Goal: Transaction & Acquisition: Download file/media

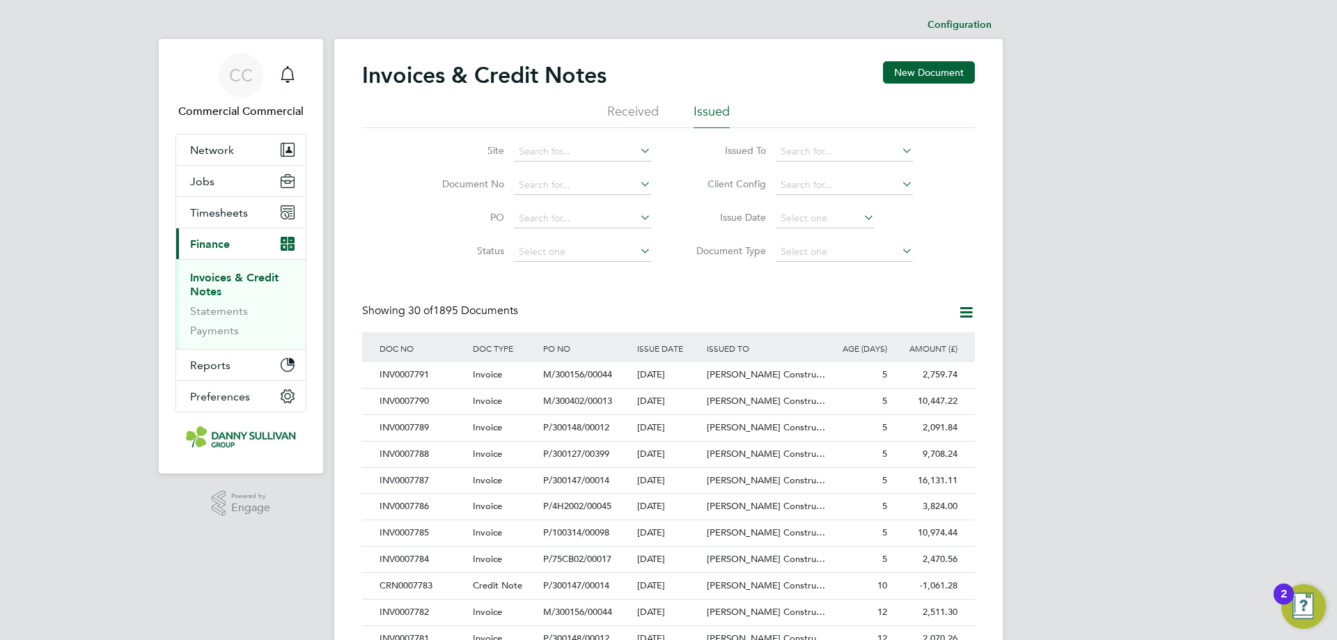
click at [410, 283] on div "Invoices & Credit Notes New Document Received Issued Site Document No PO Status…" at bounding box center [668, 621] width 613 height 1120
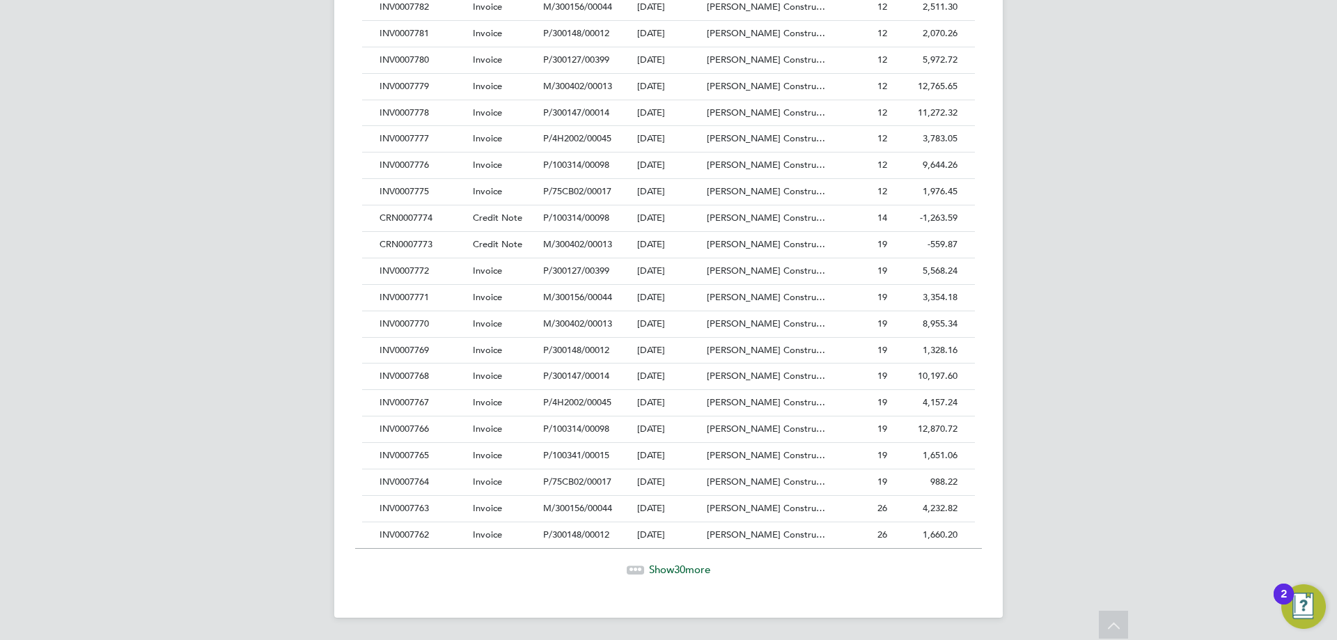
click at [674, 563] on span "30" at bounding box center [679, 569] width 11 height 13
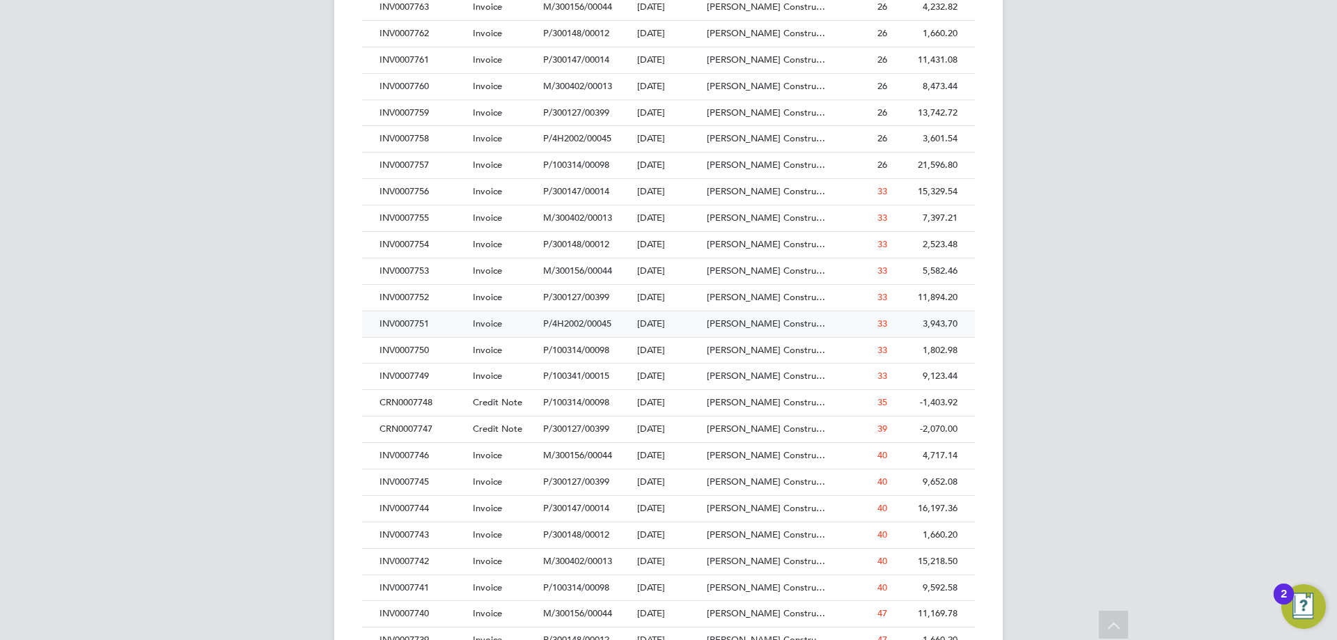
click at [427, 322] on div "INV0007751" at bounding box center [422, 324] width 93 height 26
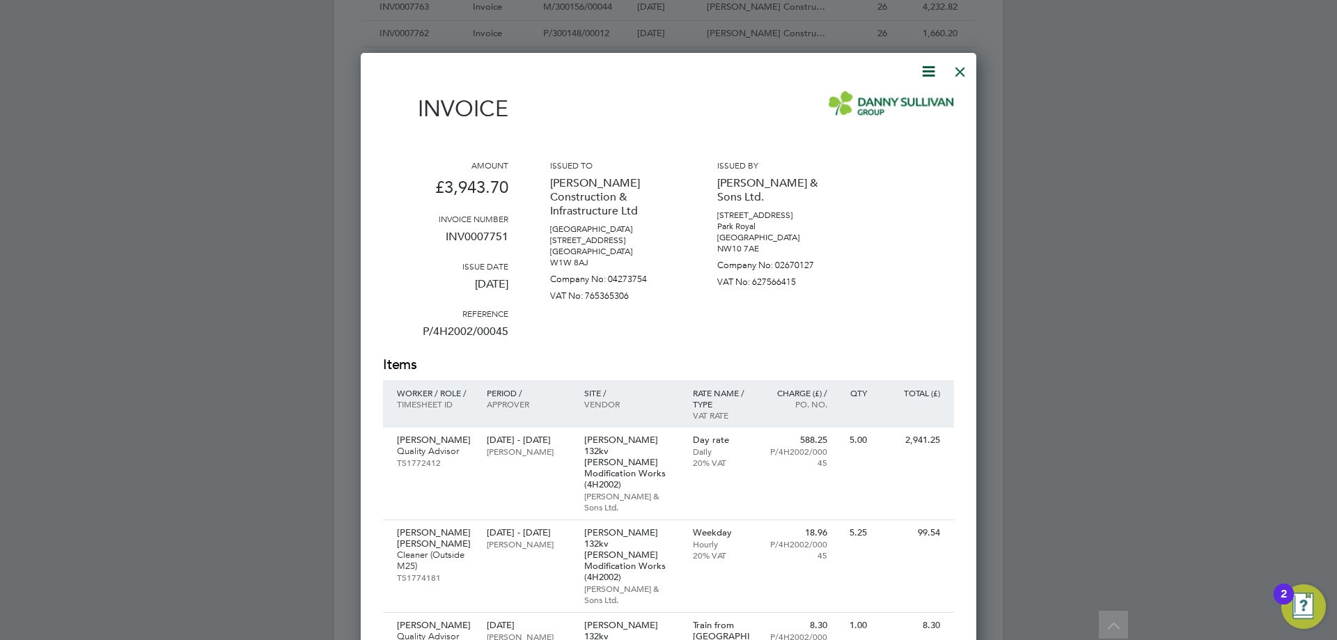
click at [927, 69] on icon at bounding box center [928, 71] width 17 height 17
click at [897, 100] on li "Download Invoice" at bounding box center [886, 104] width 96 height 19
click at [962, 72] on div at bounding box center [960, 68] width 25 height 25
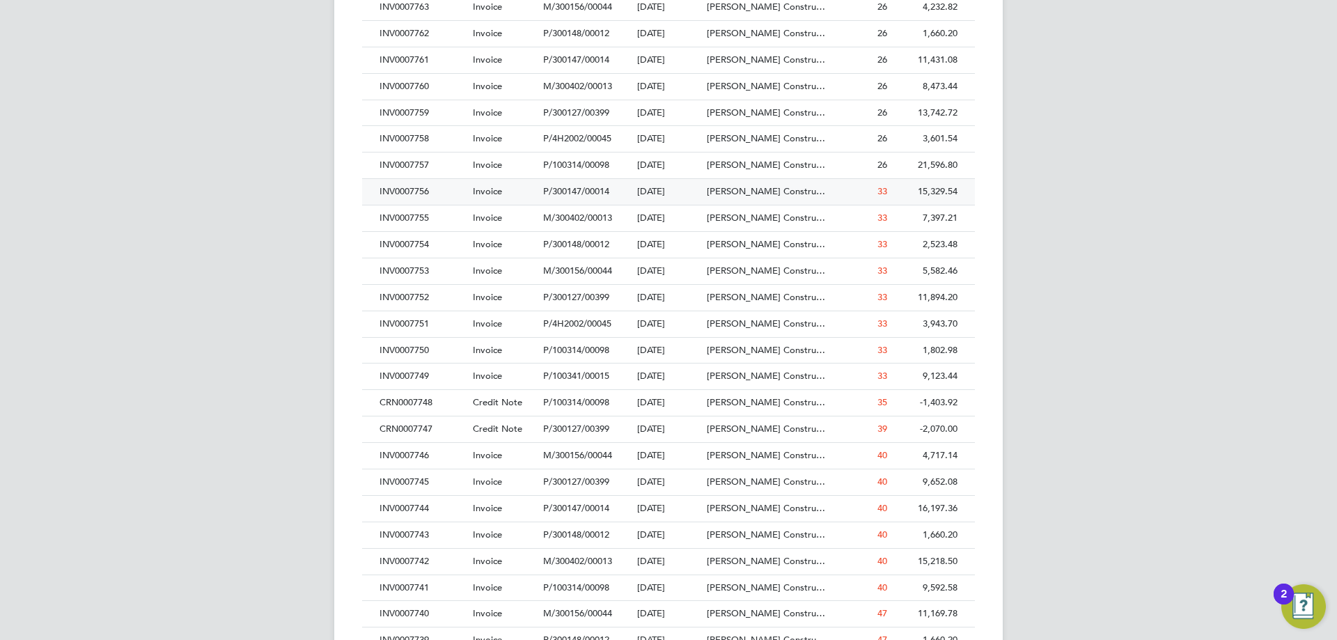
click at [420, 195] on div "INV0007756" at bounding box center [422, 192] width 93 height 26
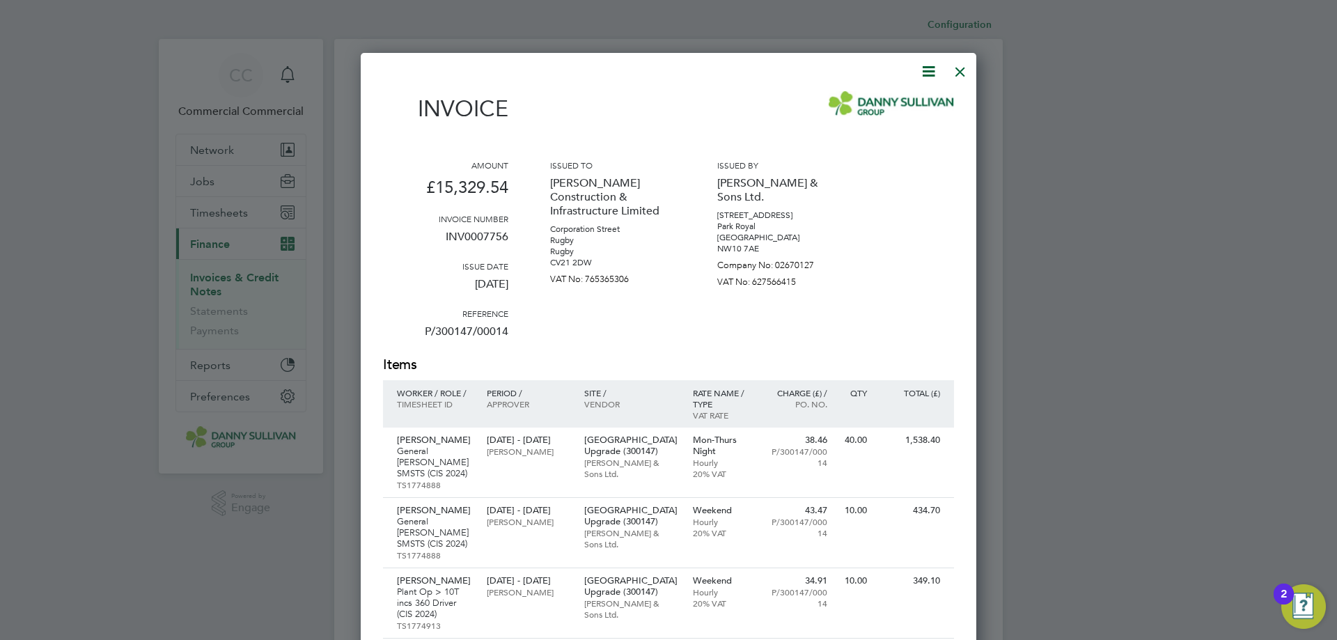
click at [929, 70] on icon at bounding box center [928, 71] width 17 height 17
click at [885, 102] on li "Download Invoice" at bounding box center [886, 104] width 96 height 19
click at [957, 69] on div at bounding box center [960, 68] width 25 height 25
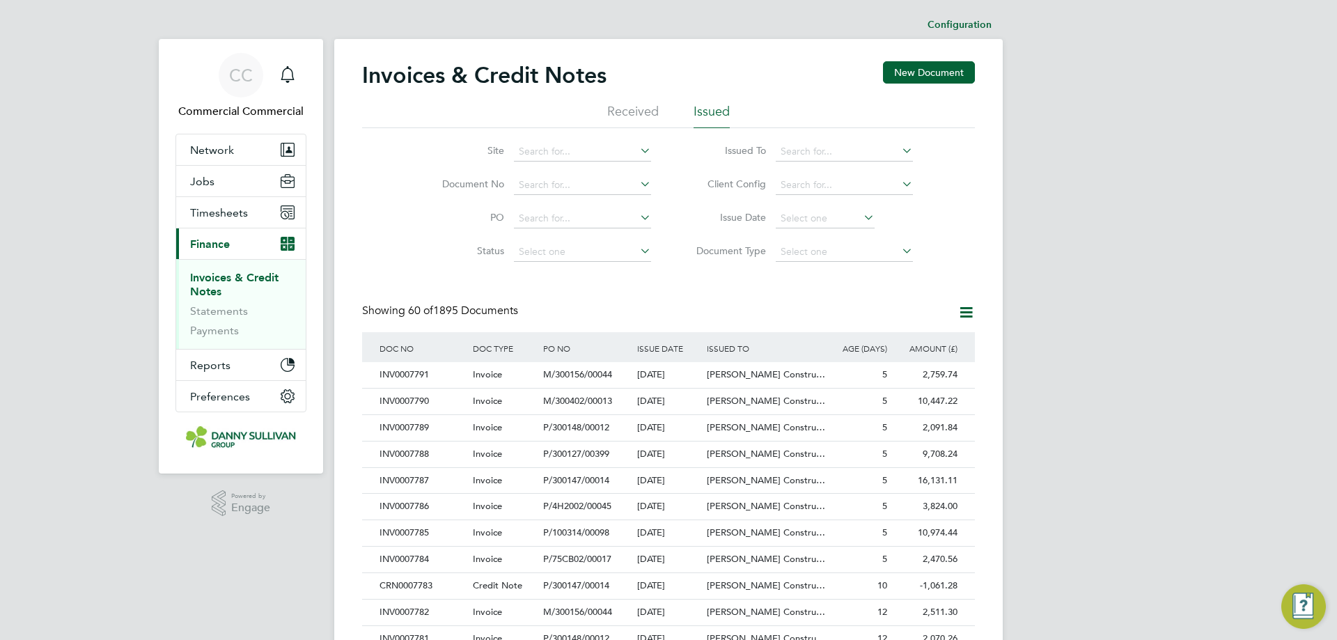
click at [545, 75] on h2 "Invoices & Credit Notes" at bounding box center [484, 75] width 244 height 28
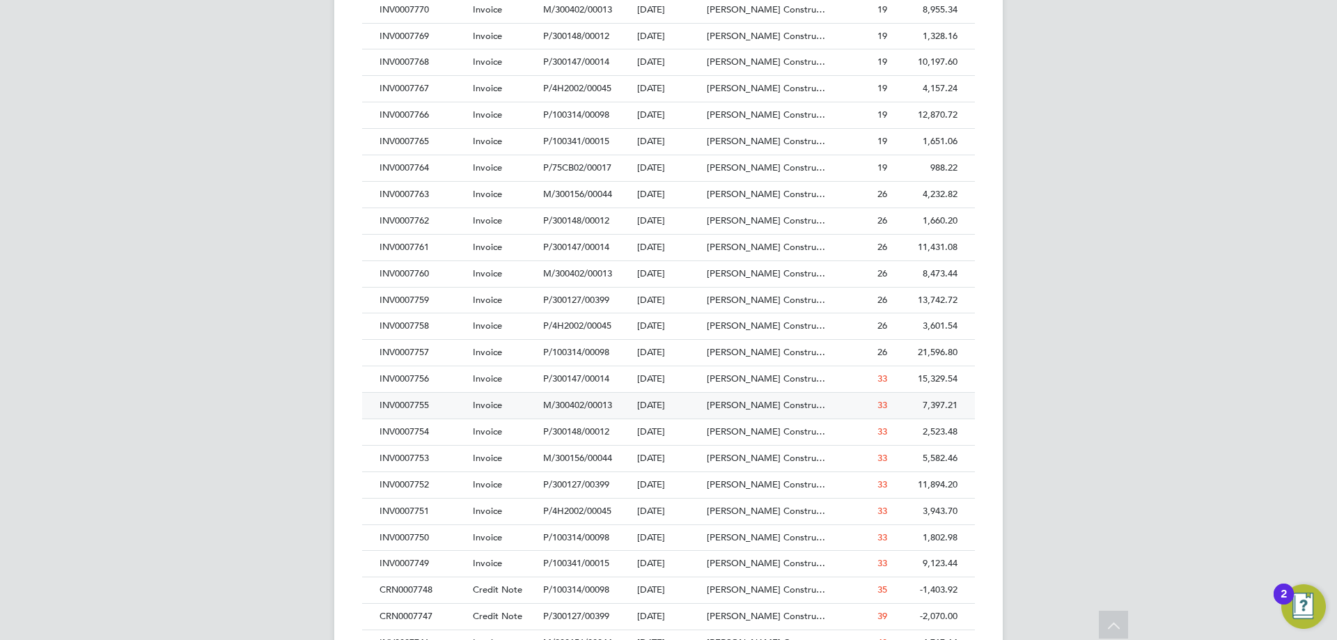
click at [429, 404] on div "INV0007755" at bounding box center [422, 406] width 93 height 26
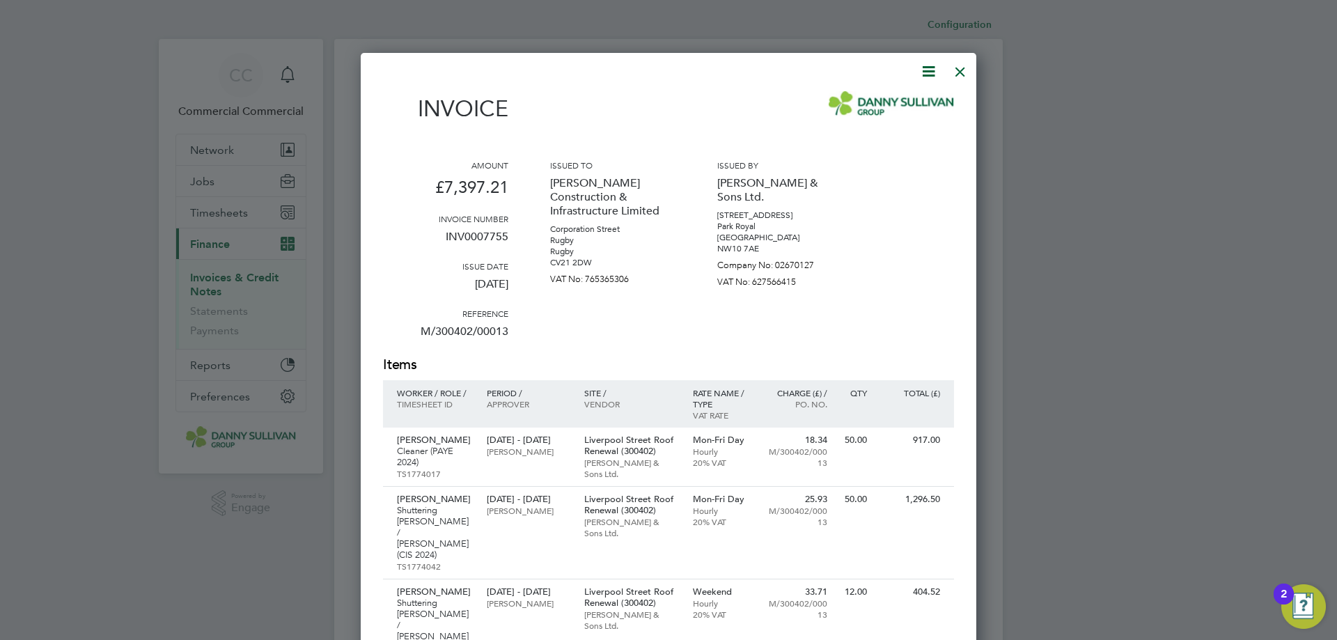
click at [927, 77] on icon at bounding box center [928, 71] width 17 height 17
click at [870, 103] on li "Download Invoice" at bounding box center [886, 104] width 96 height 19
click at [964, 74] on div at bounding box center [960, 68] width 25 height 25
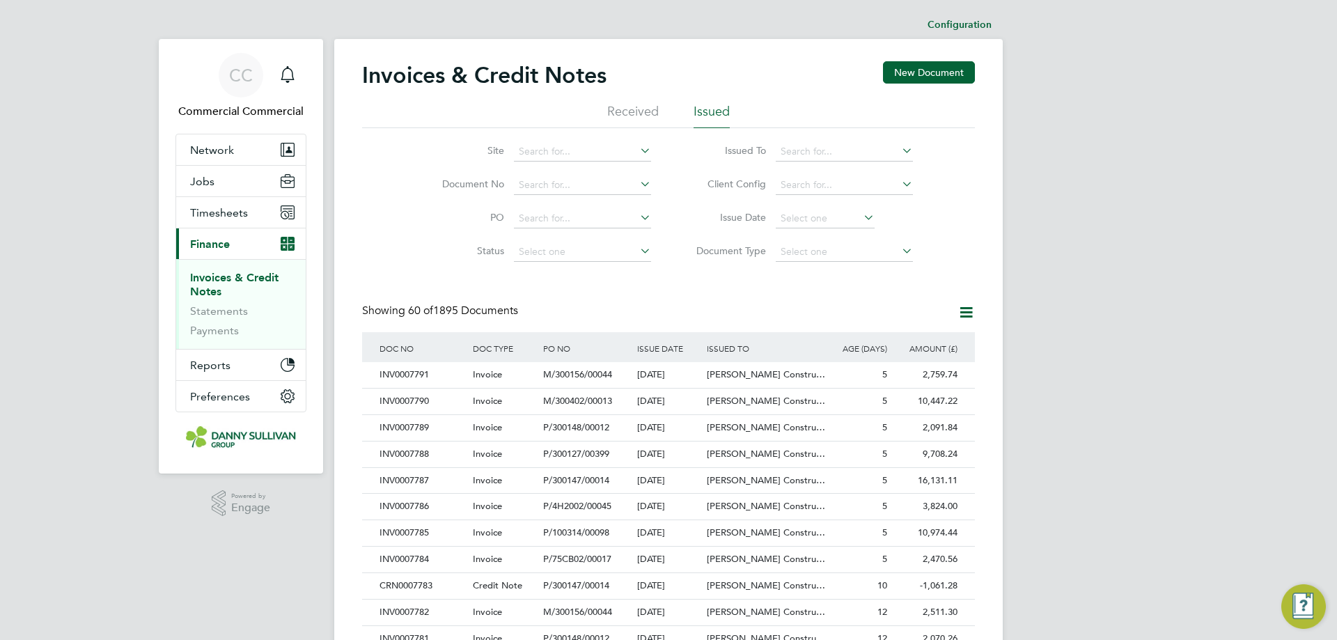
click at [688, 65] on div "Invoices & Credit Notes New Document" at bounding box center [668, 82] width 613 height 42
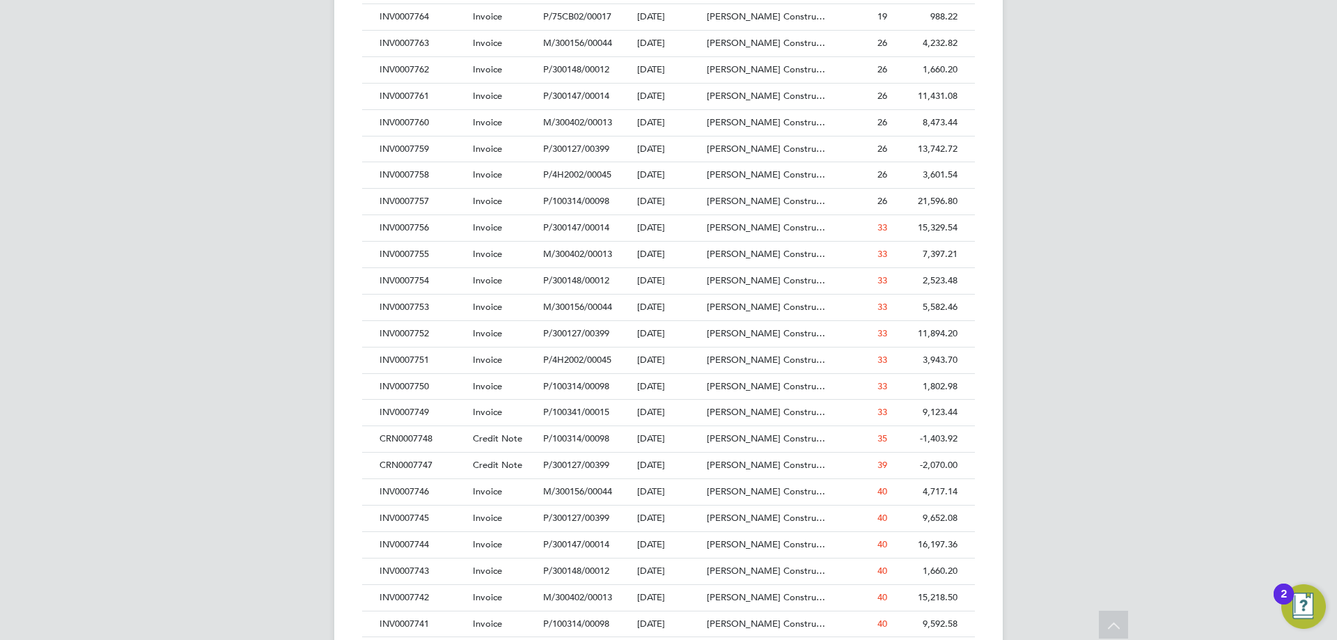
scroll to position [1114, 0]
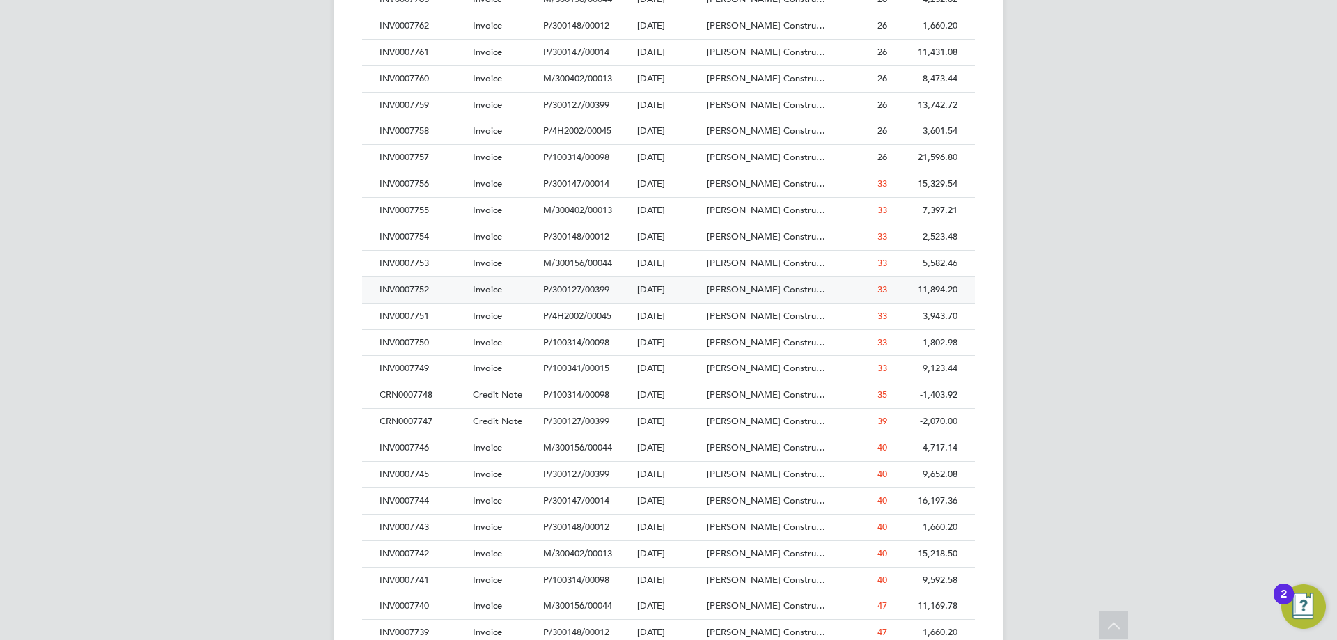
click at [414, 292] on div "INV0007752" at bounding box center [422, 290] width 93 height 26
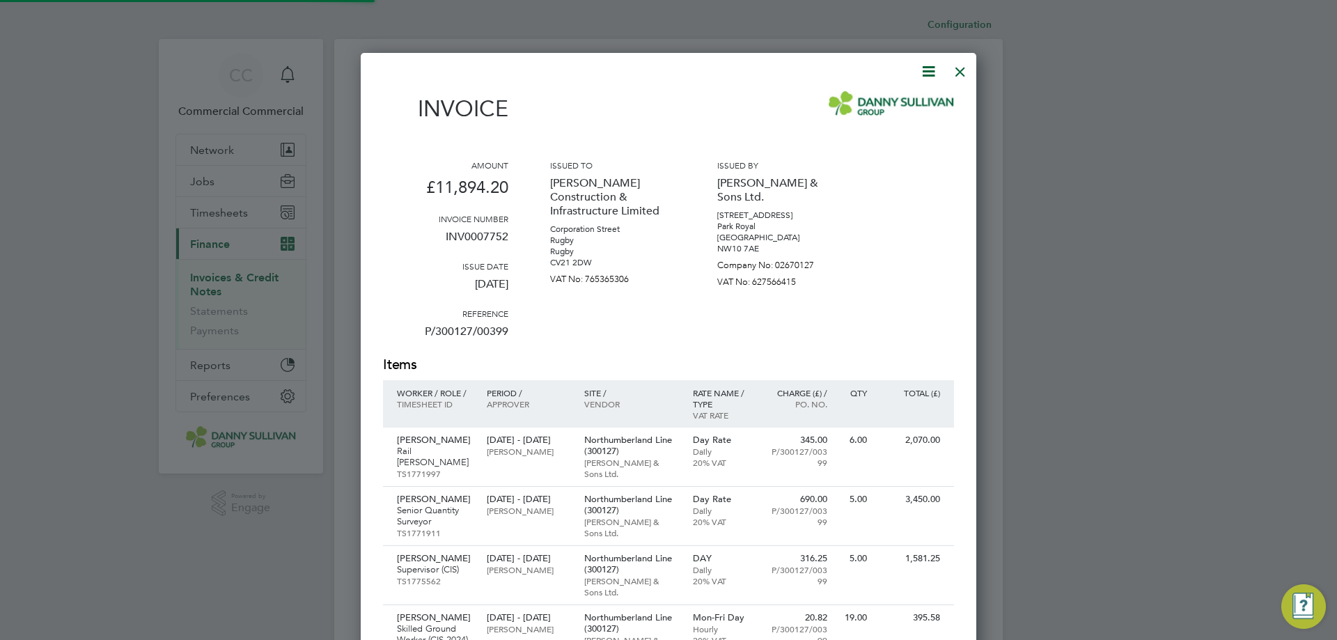
scroll to position [973, 616]
click at [924, 70] on icon at bounding box center [928, 71] width 17 height 17
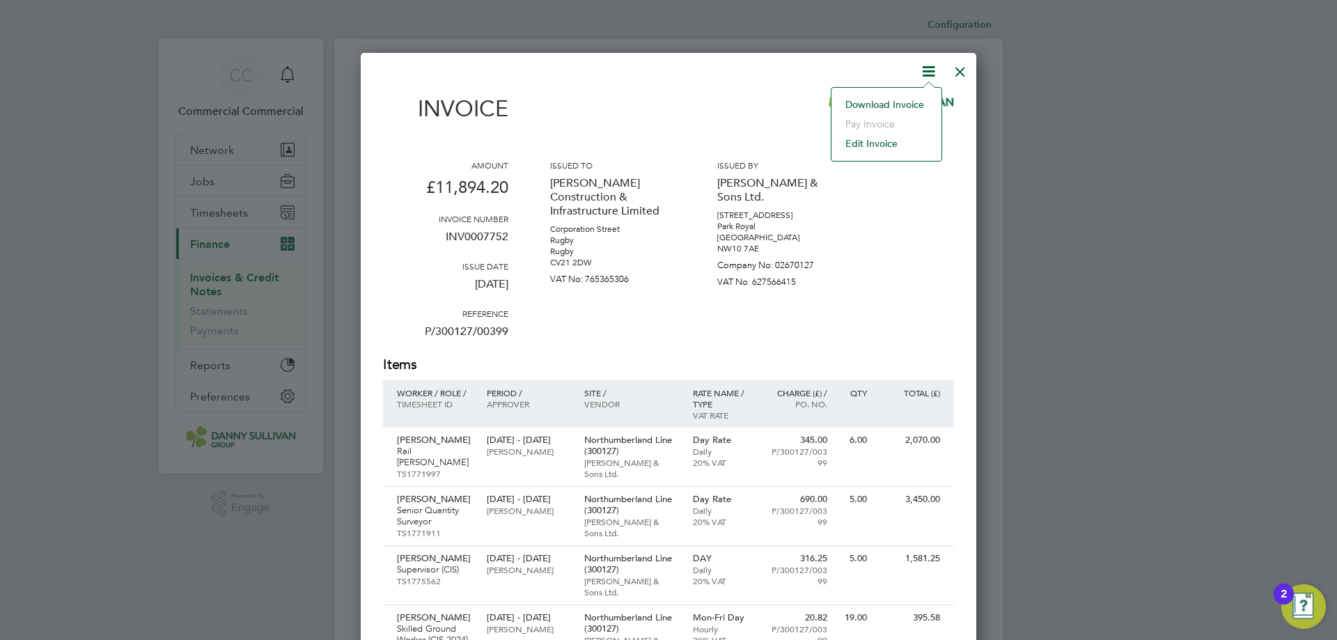
click at [903, 104] on li "Download Invoice" at bounding box center [886, 104] width 96 height 19
click at [959, 72] on div at bounding box center [960, 68] width 25 height 25
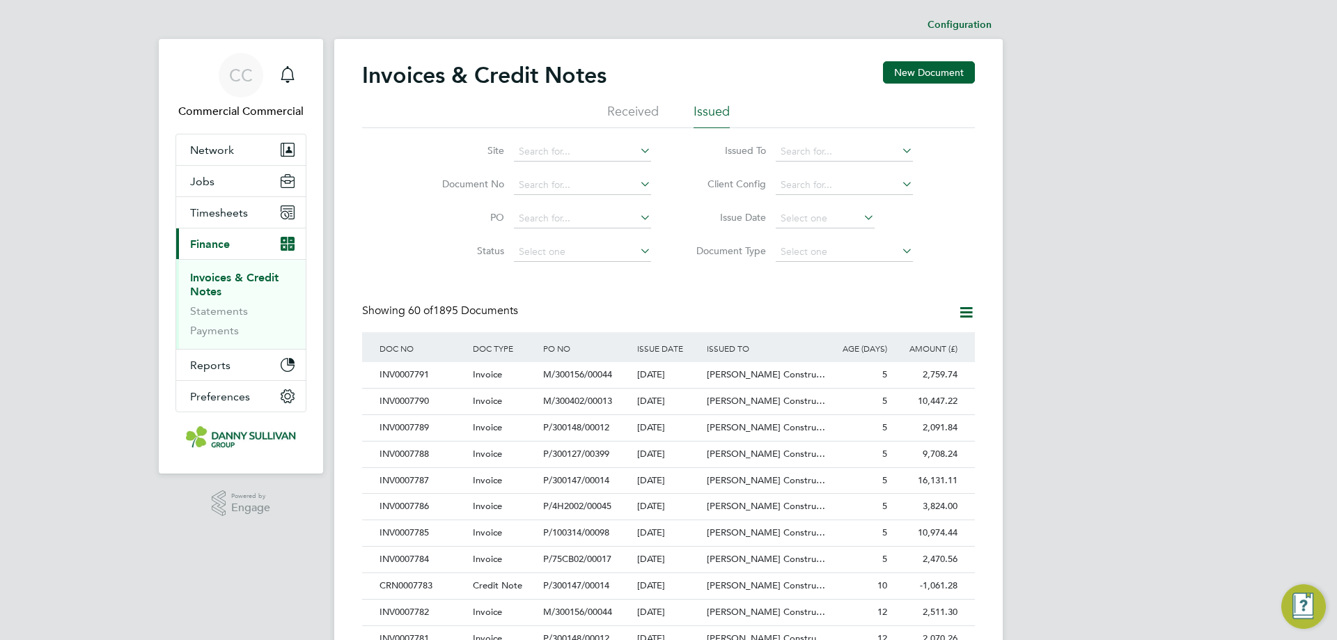
click at [685, 75] on div "Invoices & Credit Notes New Document" at bounding box center [668, 82] width 613 height 42
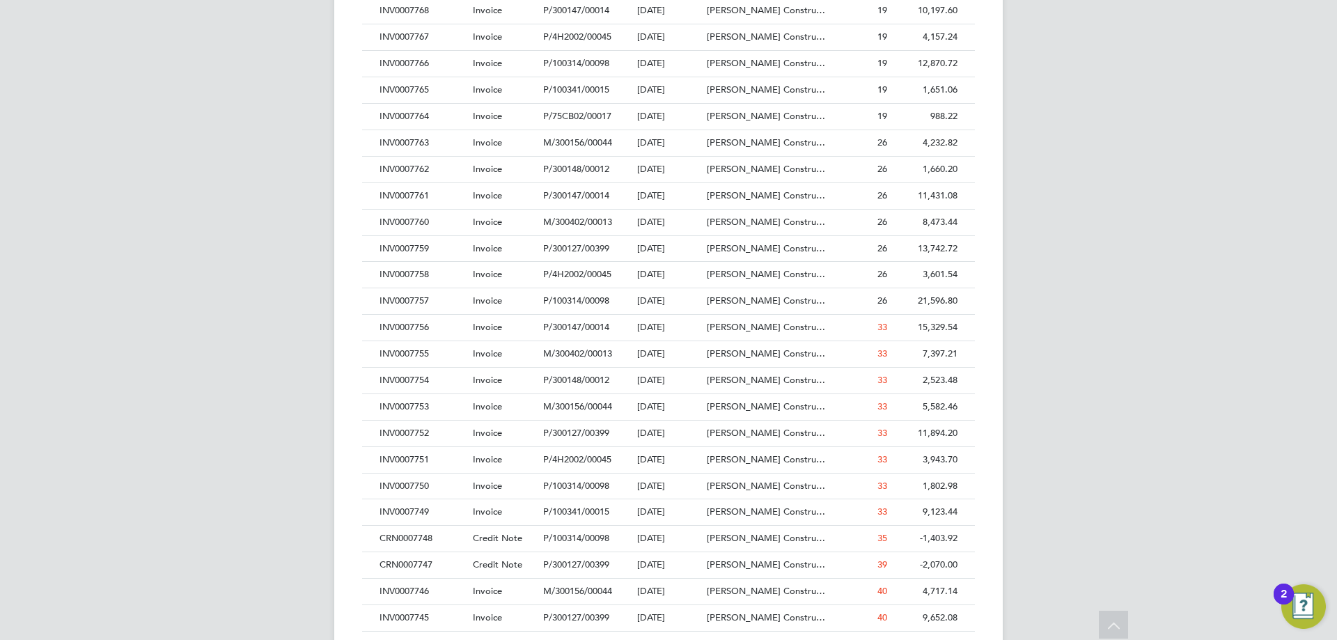
scroll to position [1058, 0]
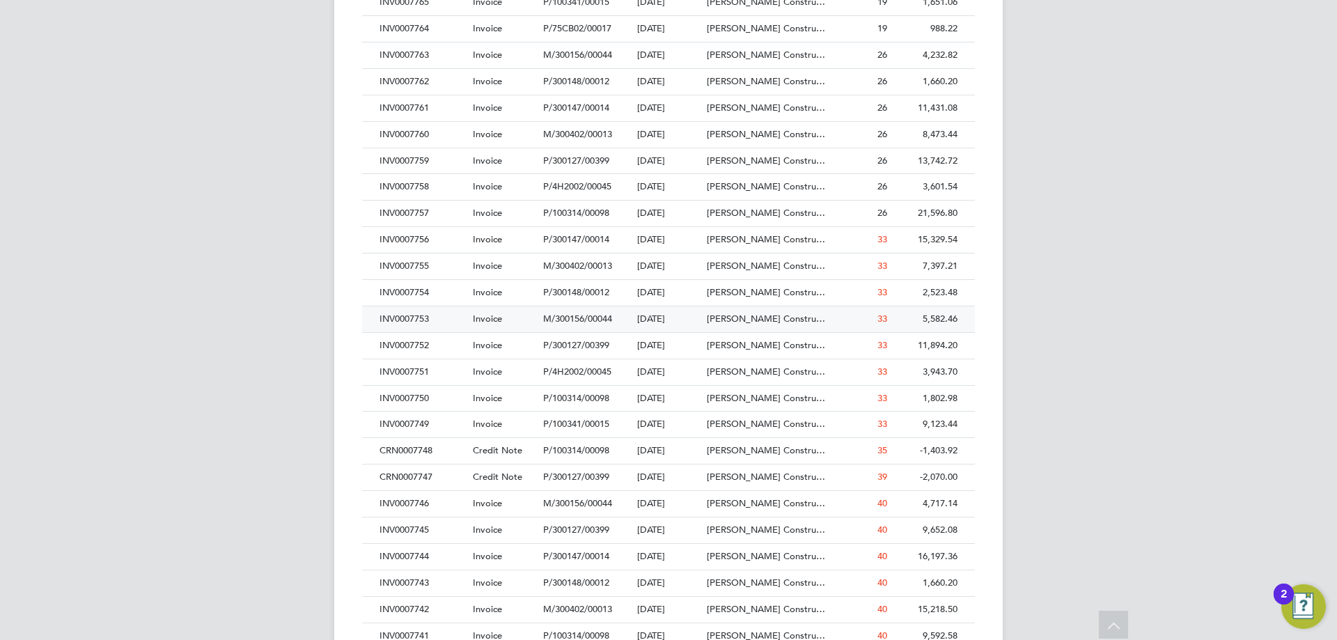
click at [429, 317] on div "INV0007753" at bounding box center [422, 319] width 93 height 26
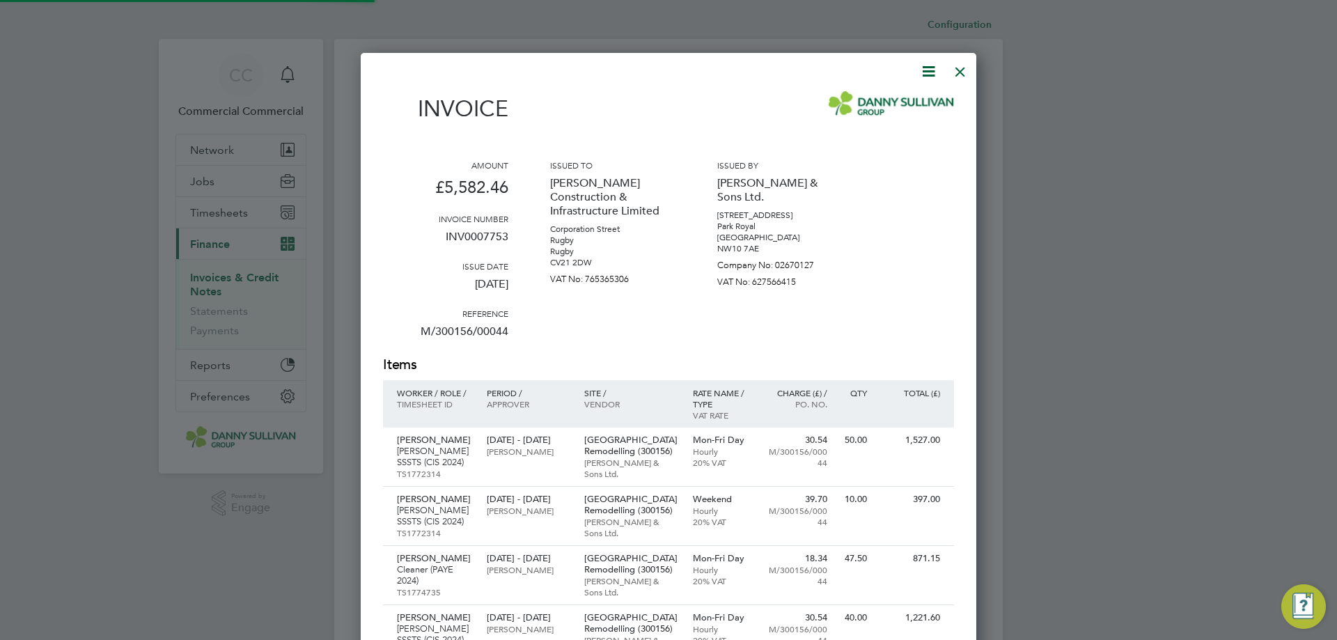
scroll to position [1065, 616]
click at [929, 66] on icon at bounding box center [928, 71] width 17 height 17
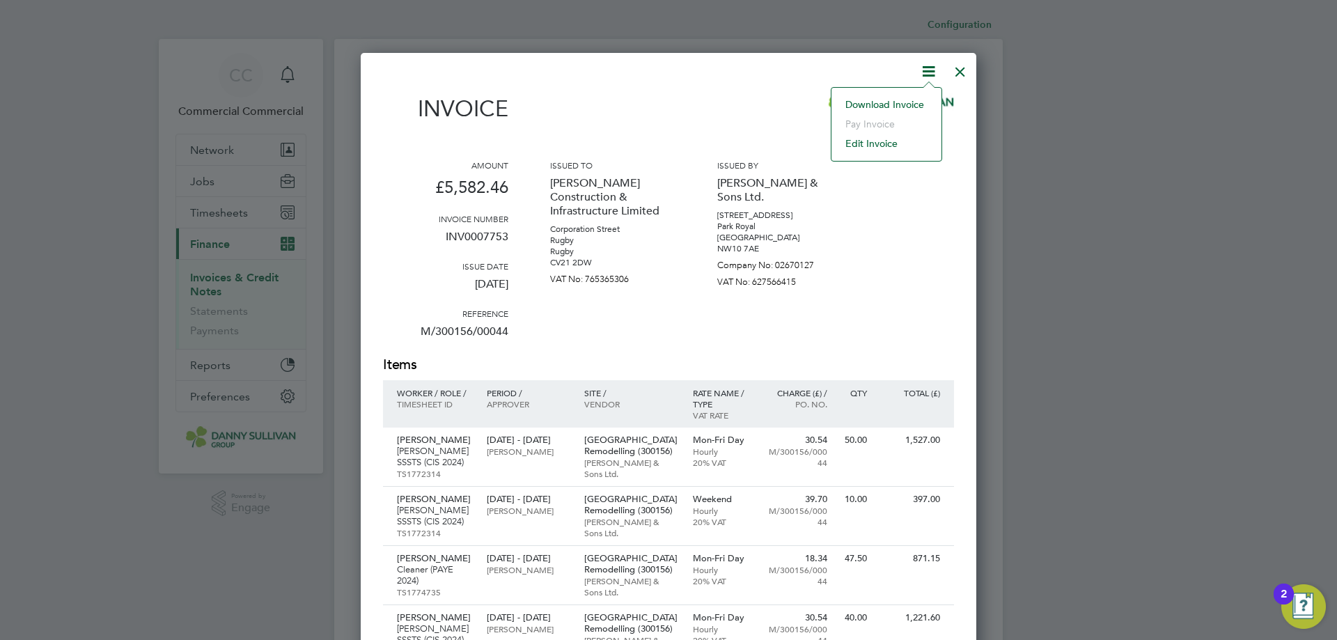
click at [892, 102] on li "Download Invoice" at bounding box center [886, 104] width 96 height 19
click at [968, 74] on div at bounding box center [960, 68] width 25 height 25
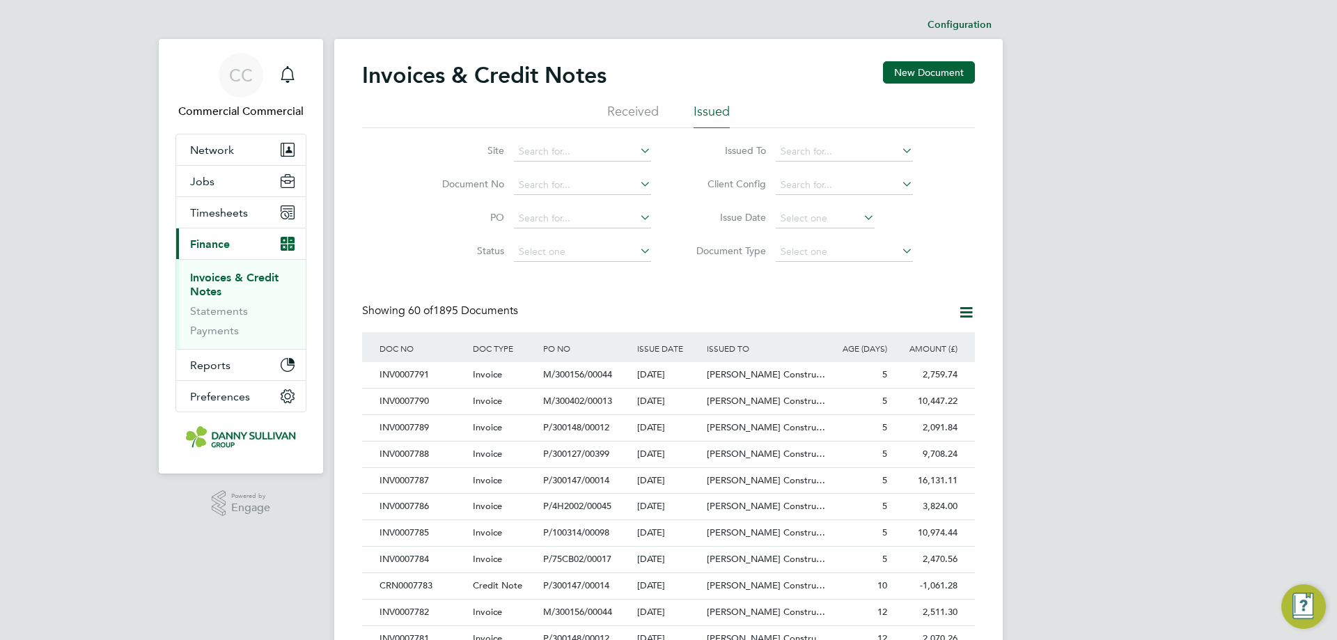
click at [566, 97] on div "Invoices & Credit Notes New Document" at bounding box center [668, 82] width 613 height 42
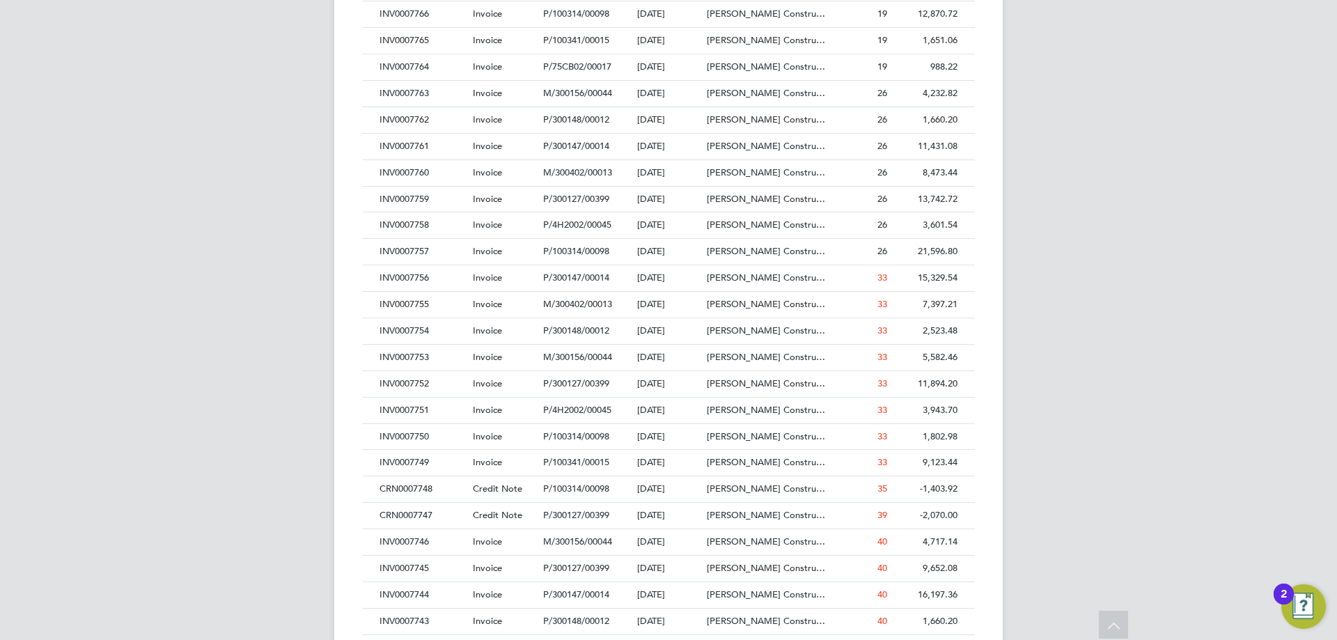
scroll to position [1030, 0]
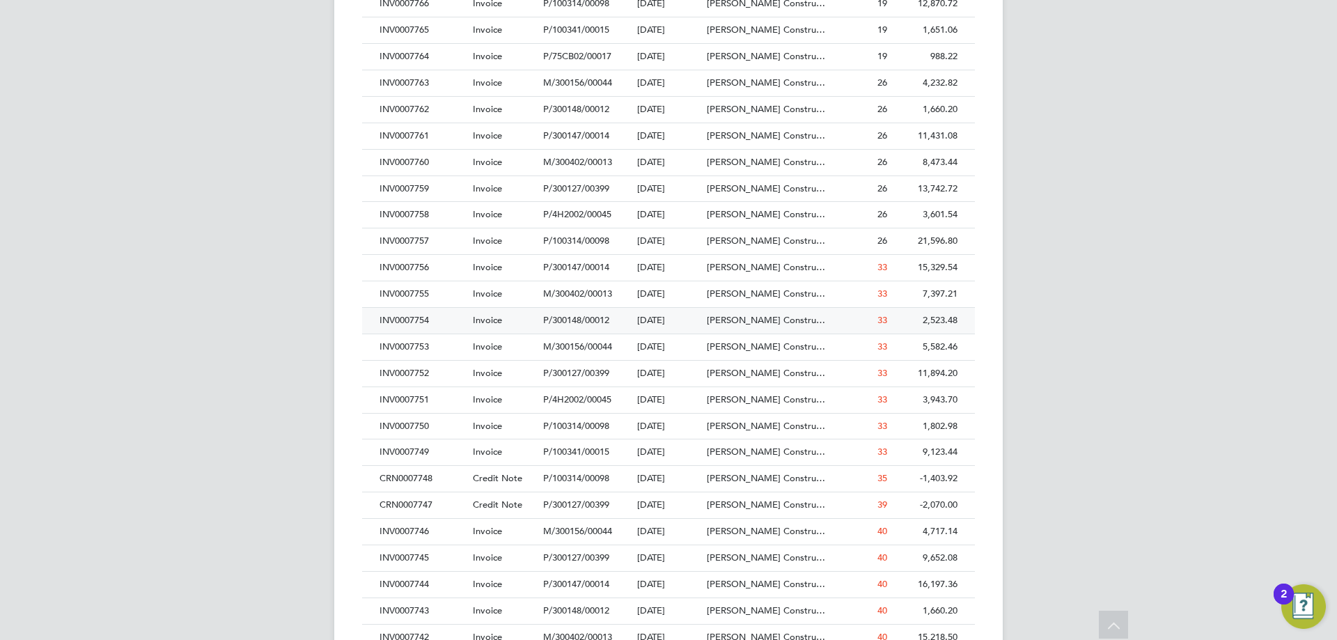
click at [418, 319] on div "INV0007754" at bounding box center [422, 321] width 93 height 26
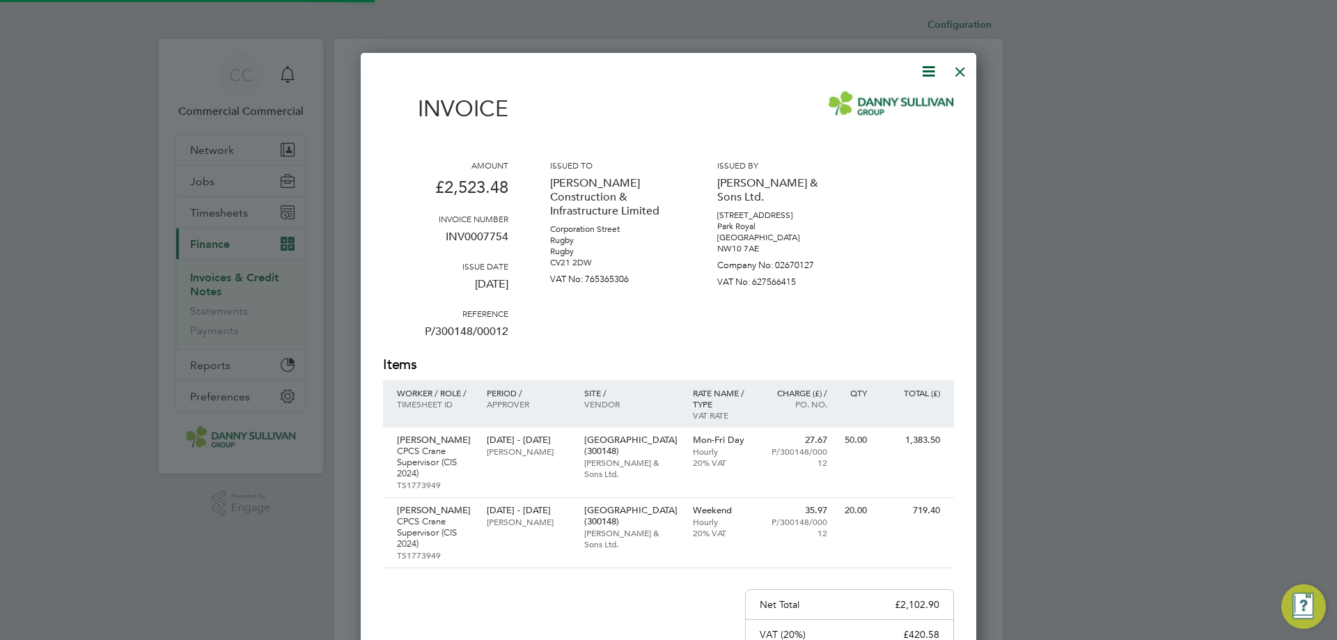
scroll to position [817, 616]
click at [927, 70] on icon at bounding box center [928, 71] width 17 height 17
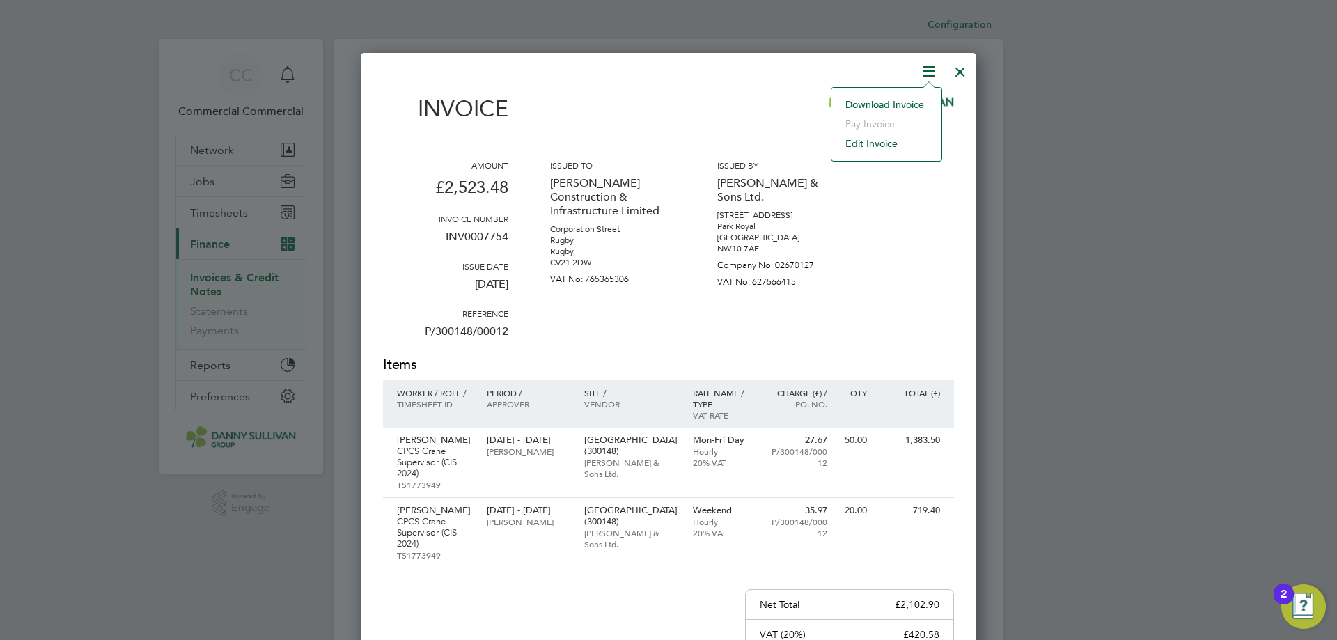
click at [883, 105] on li "Download Invoice" at bounding box center [886, 104] width 96 height 19
